Goal: Task Accomplishment & Management: Complete application form

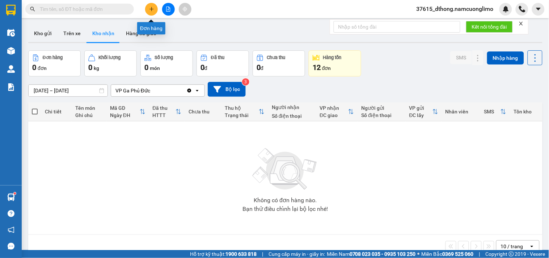
click at [151, 6] on button at bounding box center [151, 9] width 13 height 13
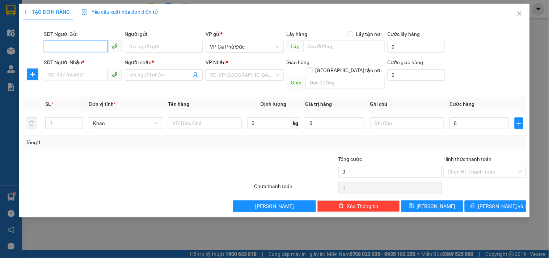
click at [68, 49] on input "SĐT Người Gửi" at bounding box center [76, 47] width 64 height 12
type input "0987603468"
click at [74, 62] on div "0987603468 - LÝ" at bounding box center [83, 61] width 70 height 8
type input "LÝ"
type input "0987603468"
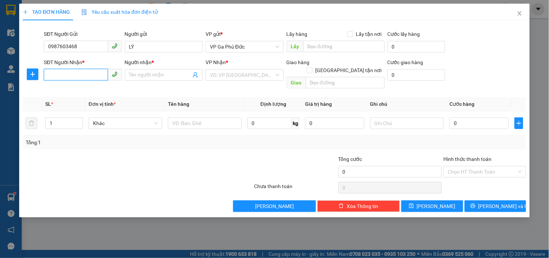
click at [79, 79] on input "SĐT Người Nhận *" at bounding box center [76, 75] width 64 height 12
click at [64, 92] on div "0987106188 - QUỲNH" at bounding box center [83, 89] width 70 height 8
type input "0987106188"
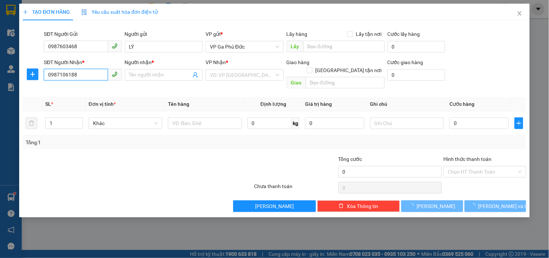
type input "QUỲNH"
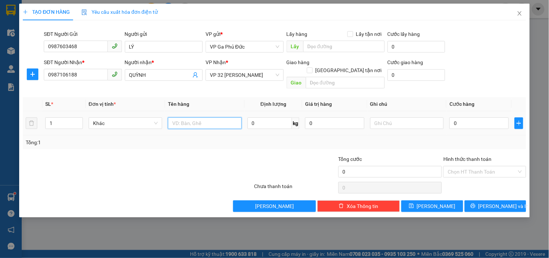
click at [190, 117] on input "text" at bounding box center [204, 123] width 73 height 12
type input "MẪU"
click at [481, 117] on input "0" at bounding box center [479, 123] width 59 height 12
type input "3"
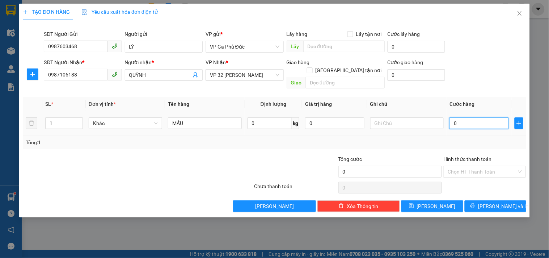
type input "3"
type input "30"
type input "300"
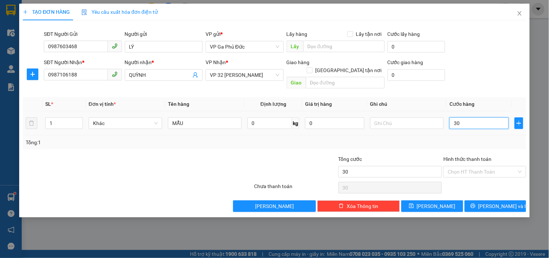
type input "300"
type input "3.000"
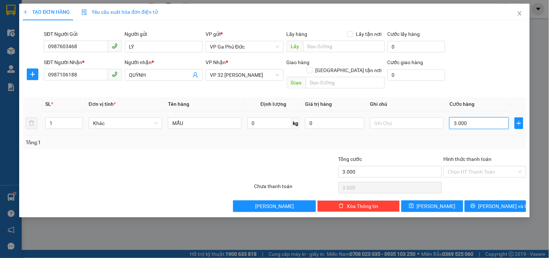
type input "30.000"
click at [489, 202] on span "[PERSON_NAME] và In" at bounding box center [504, 206] width 51 height 8
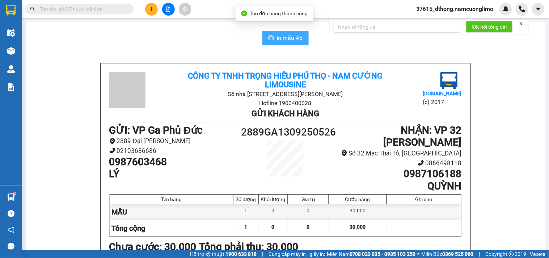
click at [290, 34] on span "In mẫu A5" at bounding box center [290, 37] width 26 height 9
